Goal: Navigation & Orientation: Find specific page/section

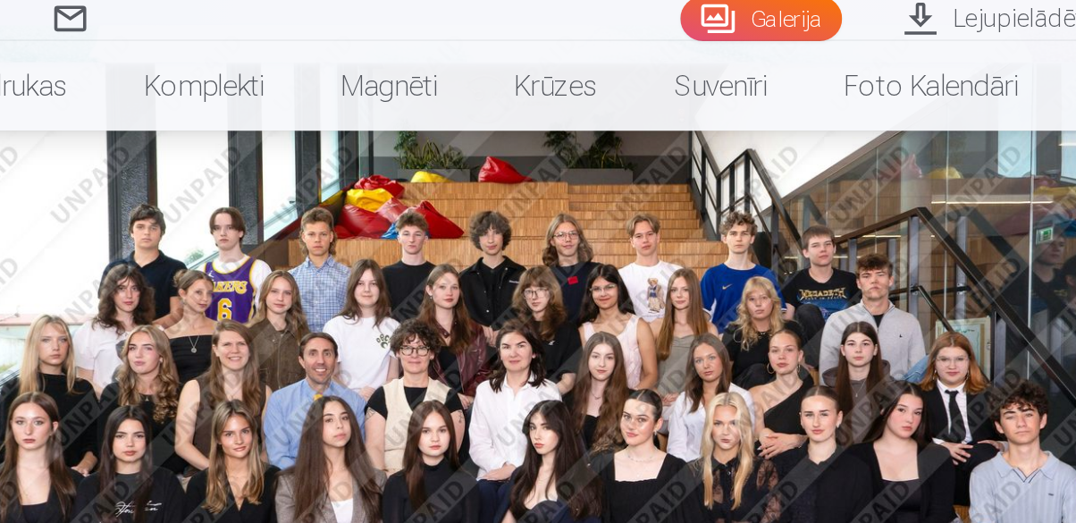
scroll to position [180, 0]
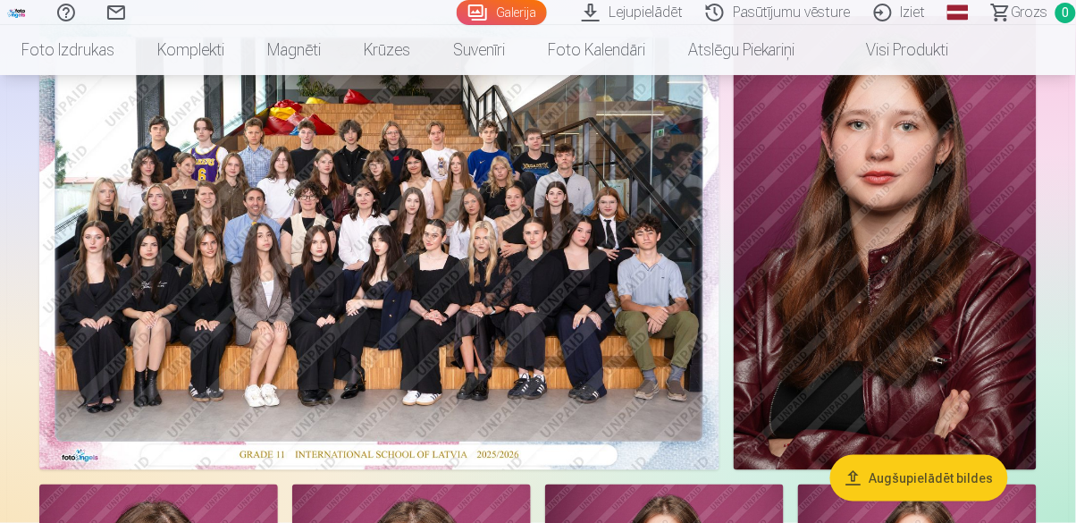
click at [847, 384] on img at bounding box center [885, 243] width 303 height 454
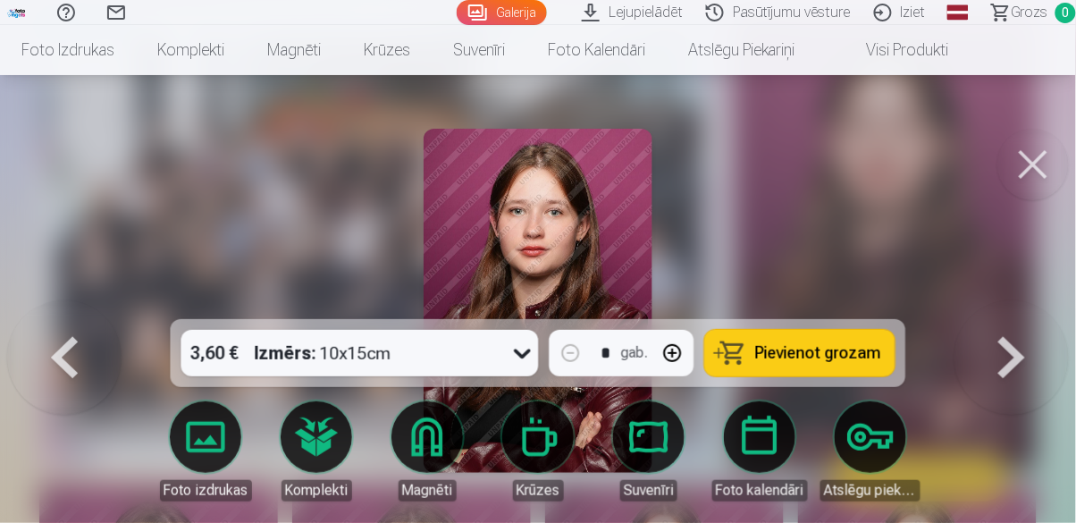
click at [740, 317] on div at bounding box center [538, 261] width 1076 height 523
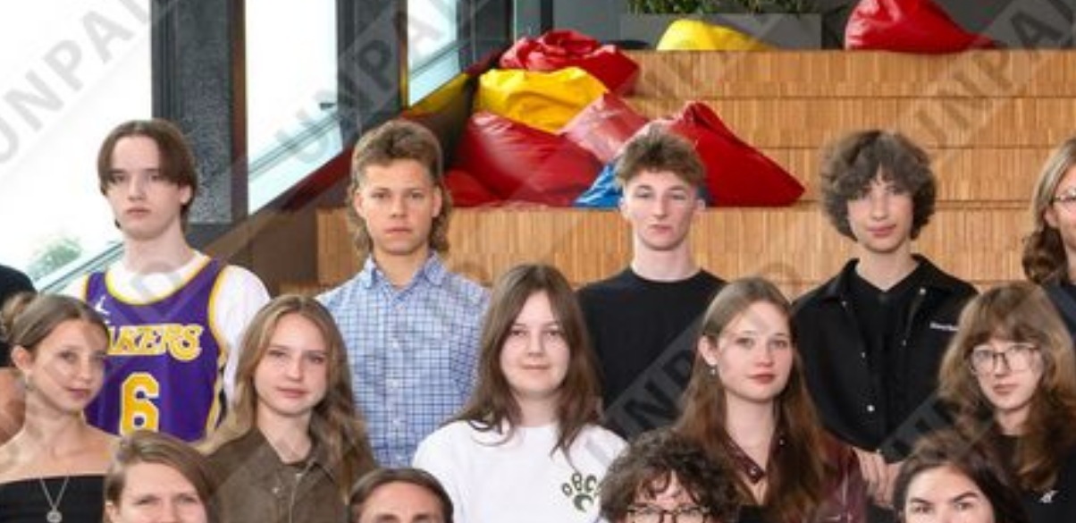
scroll to position [63, 0]
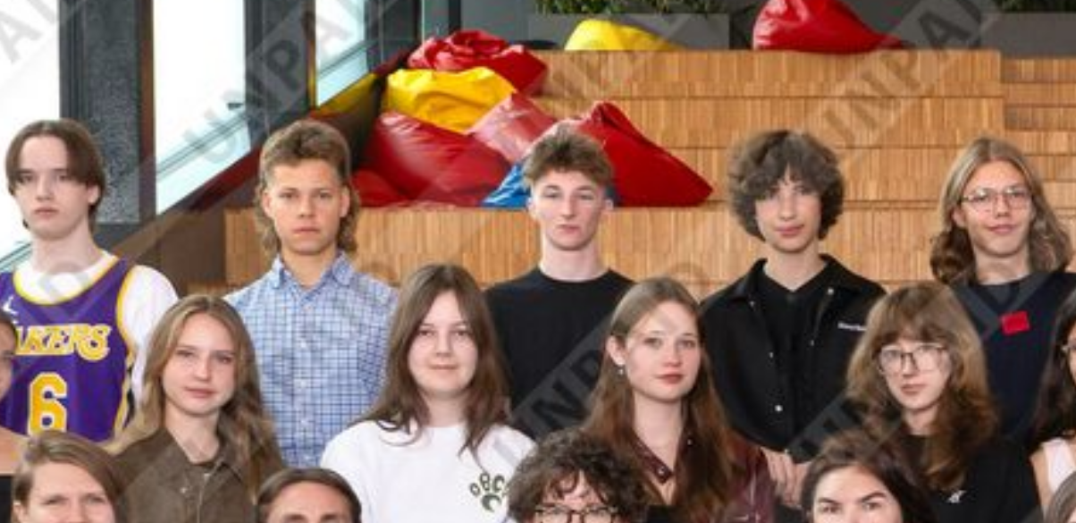
click at [295, 229] on img at bounding box center [379, 360] width 680 height 454
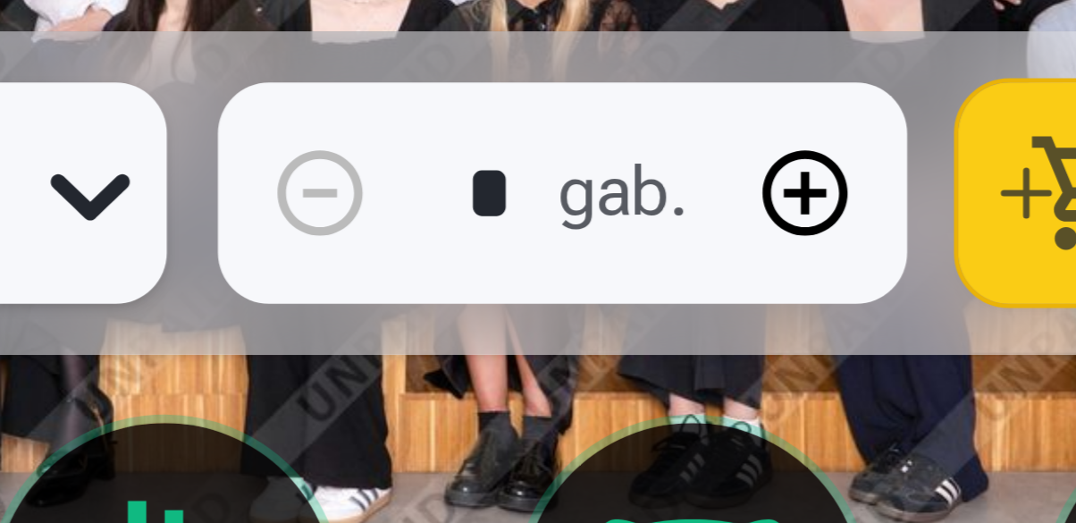
scroll to position [63, 0]
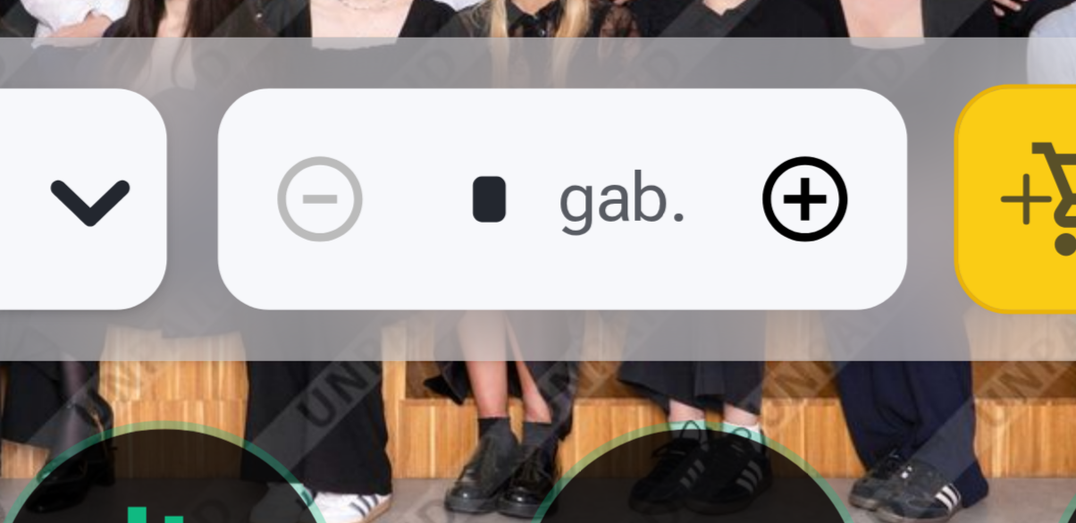
click at [602, 398] on div "Foto izdrukas Komplekti Magnēti Krūzes Suvenīri Foto kalendāri Atslēgu piekariņi" at bounding box center [537, 451] width 779 height 107
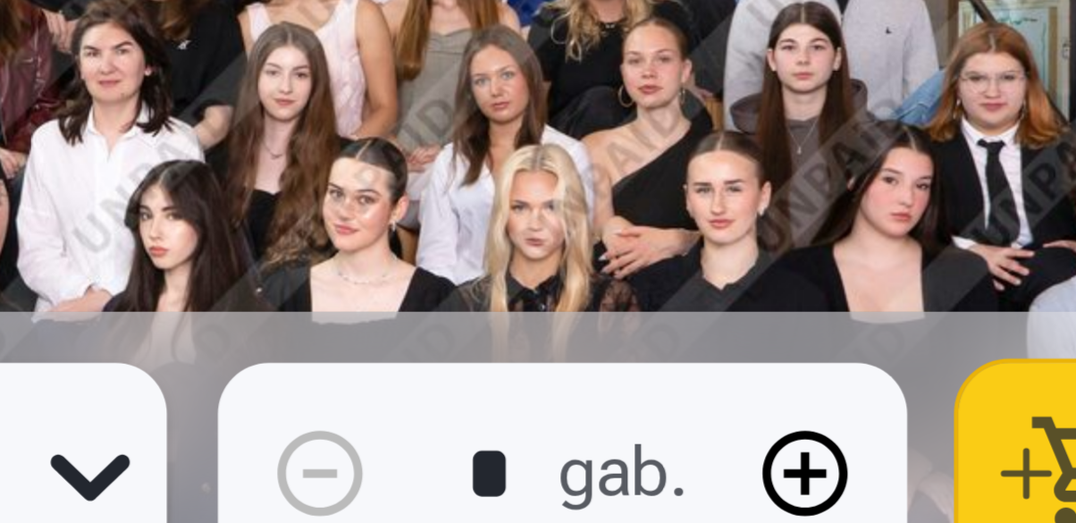
click at [608, 315] on img at bounding box center [538, 301] width 516 height 344
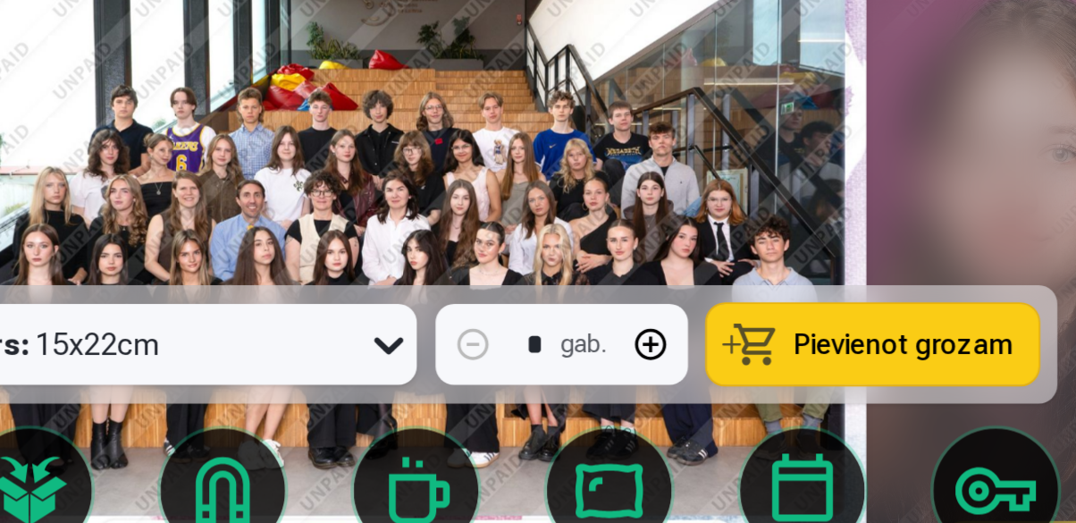
click at [600, 289] on img at bounding box center [538, 301] width 516 height 344
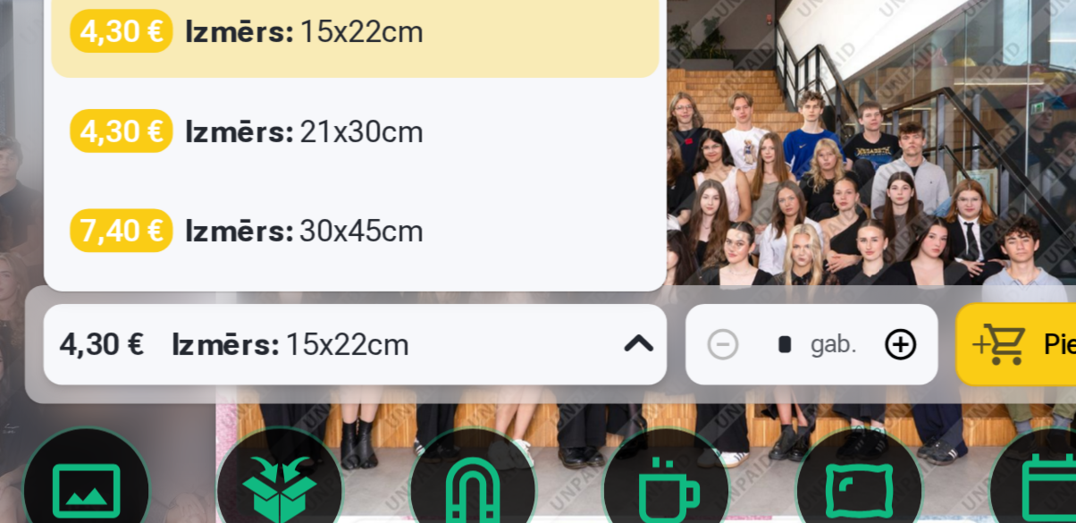
click at [168, 264] on div at bounding box center [538, 261] width 1076 height 523
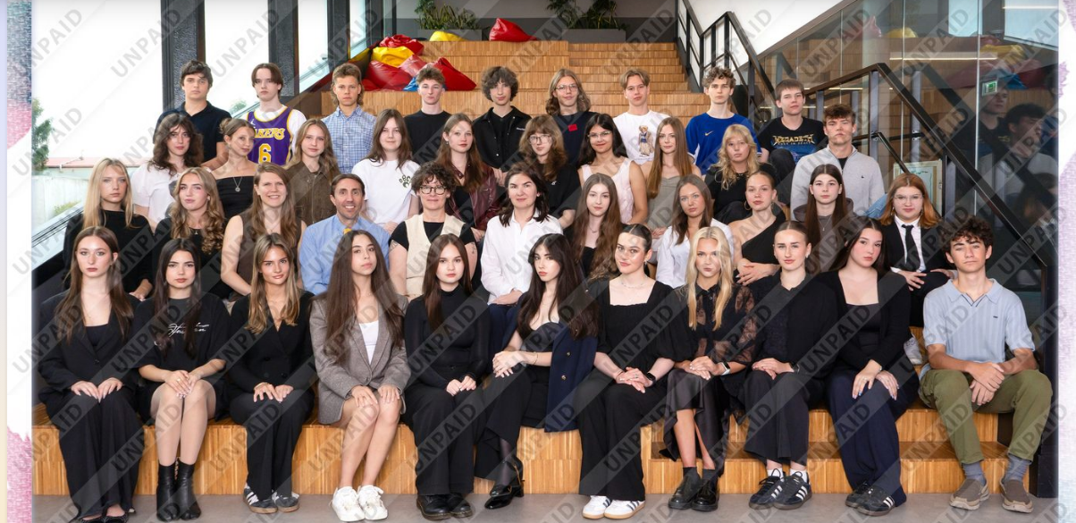
scroll to position [183, 0]
